Goal: Find contact information: Find contact information

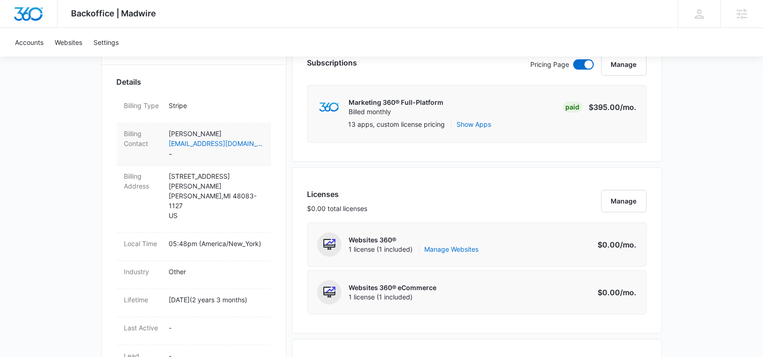
scroll to position [254, 0]
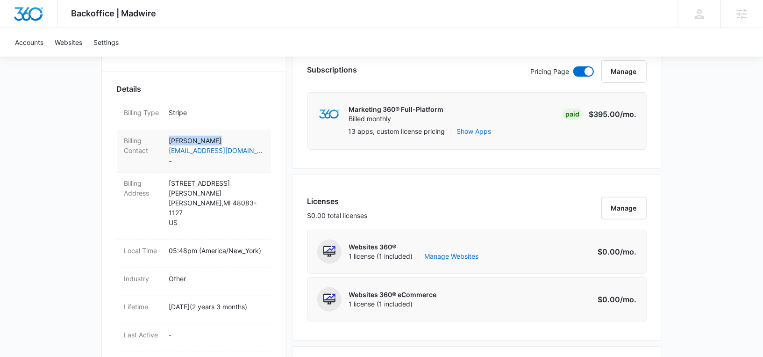
drag, startPoint x: 228, startPoint y: 136, endPoint x: 170, endPoint y: 135, distance: 58.0
click at [170, 136] on p "[PERSON_NAME]" at bounding box center [216, 141] width 94 height 10
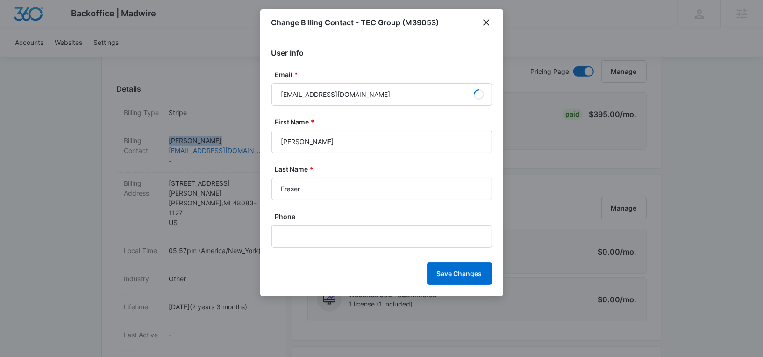
copy p "[PERSON_NAME]"
click at [486, 21] on icon "close" at bounding box center [486, 22] width 11 height 11
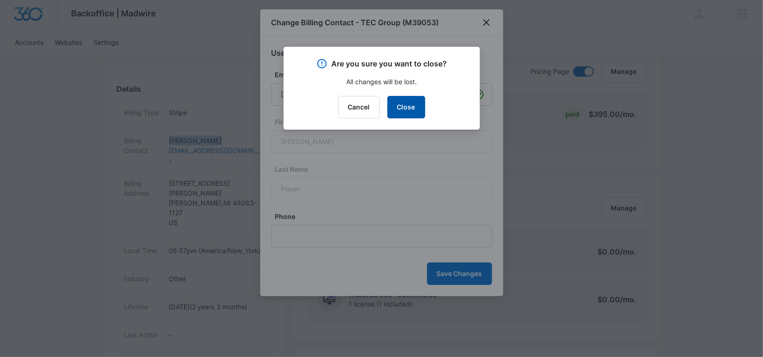
click at [408, 100] on button "Close" at bounding box center [406, 107] width 38 height 22
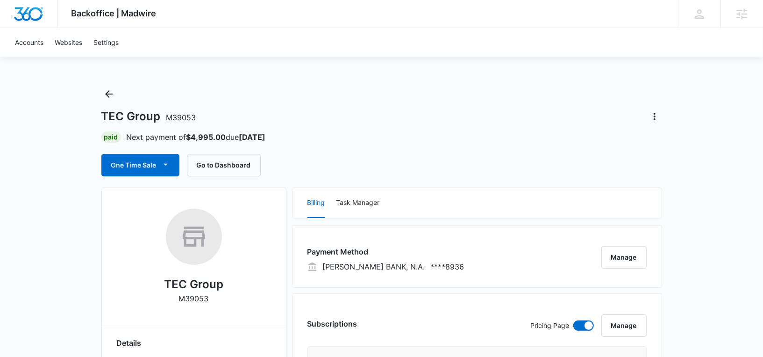
scroll to position [0, 0]
drag, startPoint x: 223, startPoint y: 136, endPoint x: 190, endPoint y: 136, distance: 33.2
click at [190, 136] on strong "$4,995.00" at bounding box center [206, 136] width 40 height 9
copy strong "4,995.00"
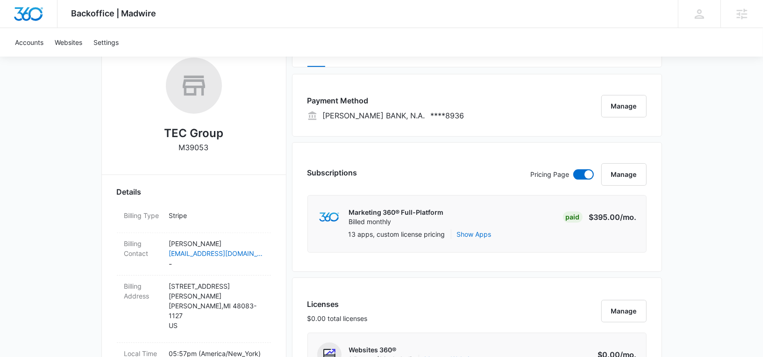
scroll to position [344, 0]
